Goal: Task Accomplishment & Management: Manage account settings

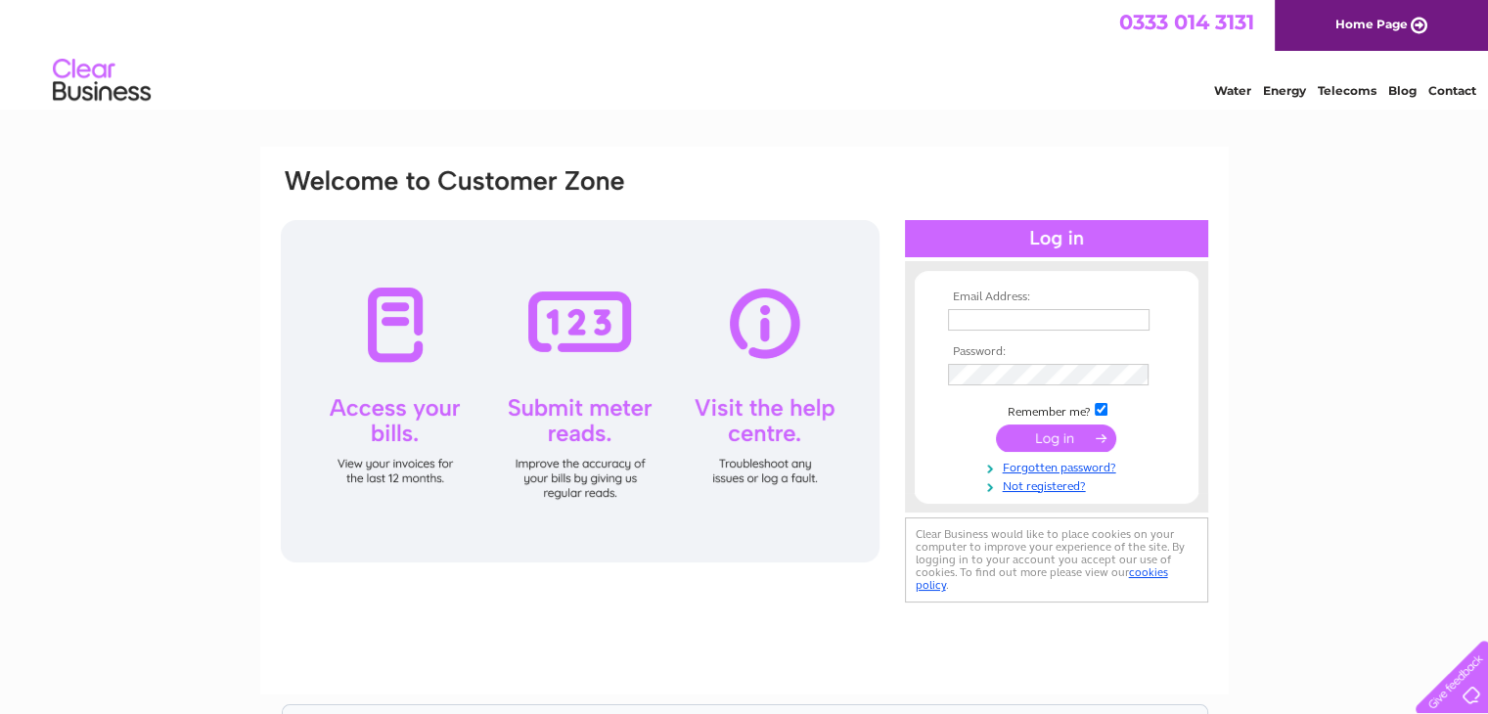
click at [975, 317] on input "text" at bounding box center [1049, 320] width 202 height 22
type input "[EMAIL_ADDRESS][DOMAIN_NAME]"
click at [1060, 470] on link "Forgotten password?" at bounding box center [1059, 468] width 222 height 19
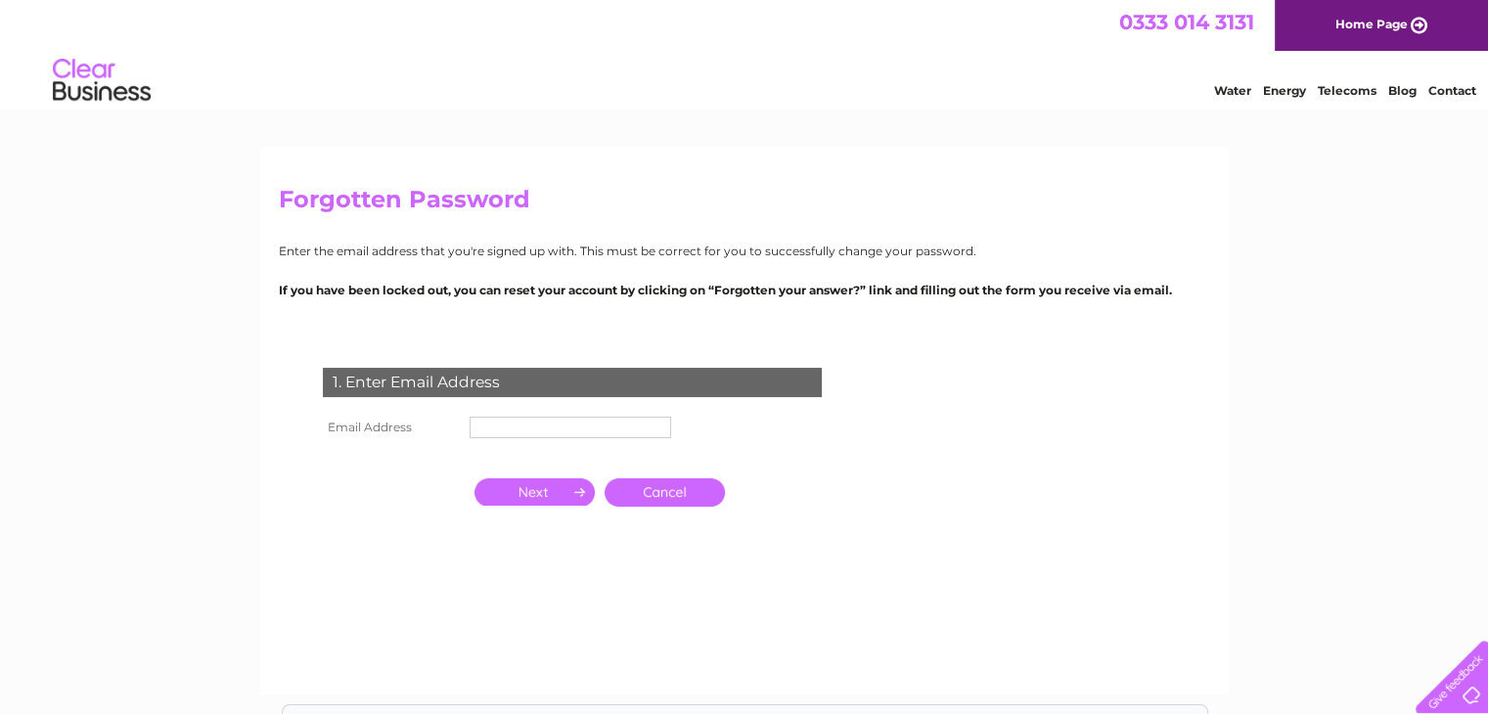
click at [549, 415] on td at bounding box center [570, 427] width 211 height 31
click at [552, 434] on input "text" at bounding box center [571, 428] width 202 height 22
type input "[EMAIL_ADDRESS][DOMAIN_NAME]"
click at [548, 496] on input "button" at bounding box center [535, 493] width 120 height 27
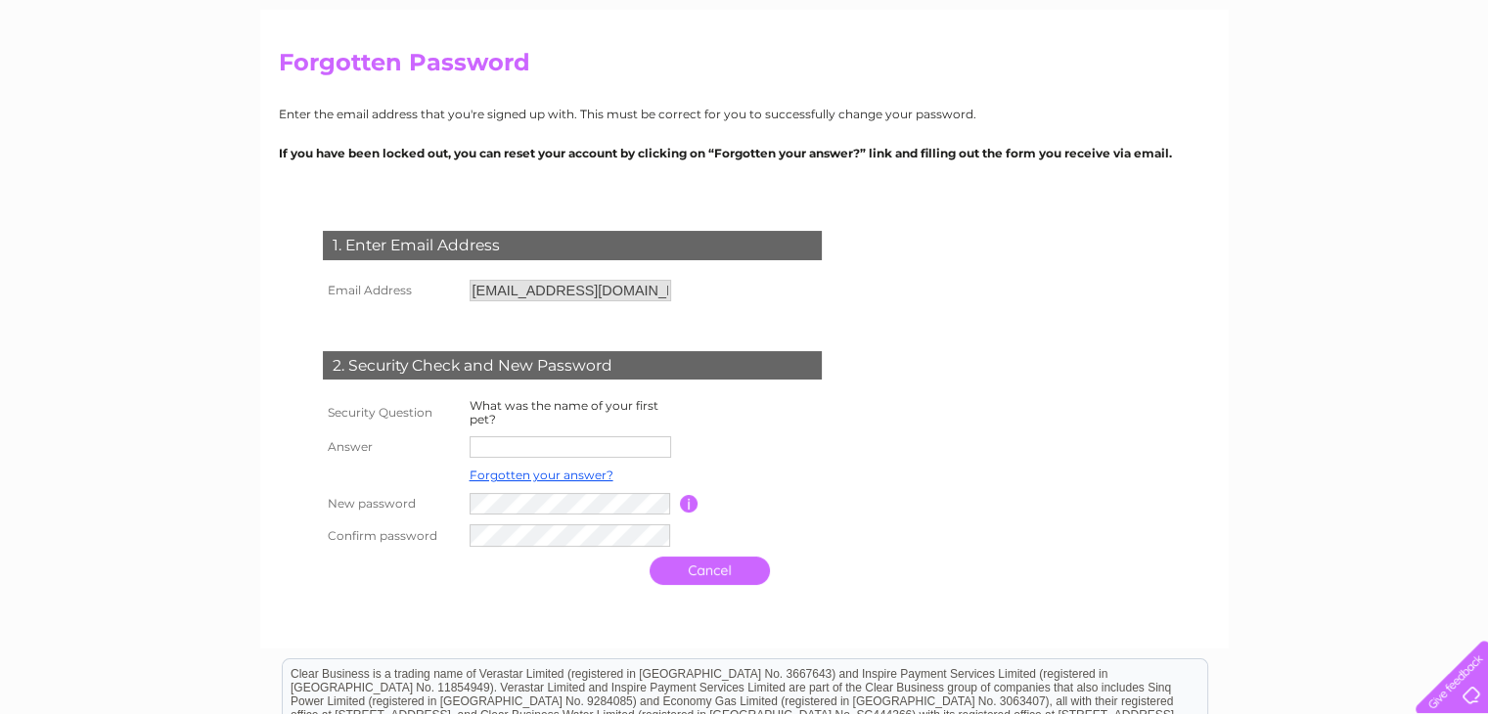
scroll to position [92, 0]
